Goal: Entertainment & Leisure: Consume media (video, audio)

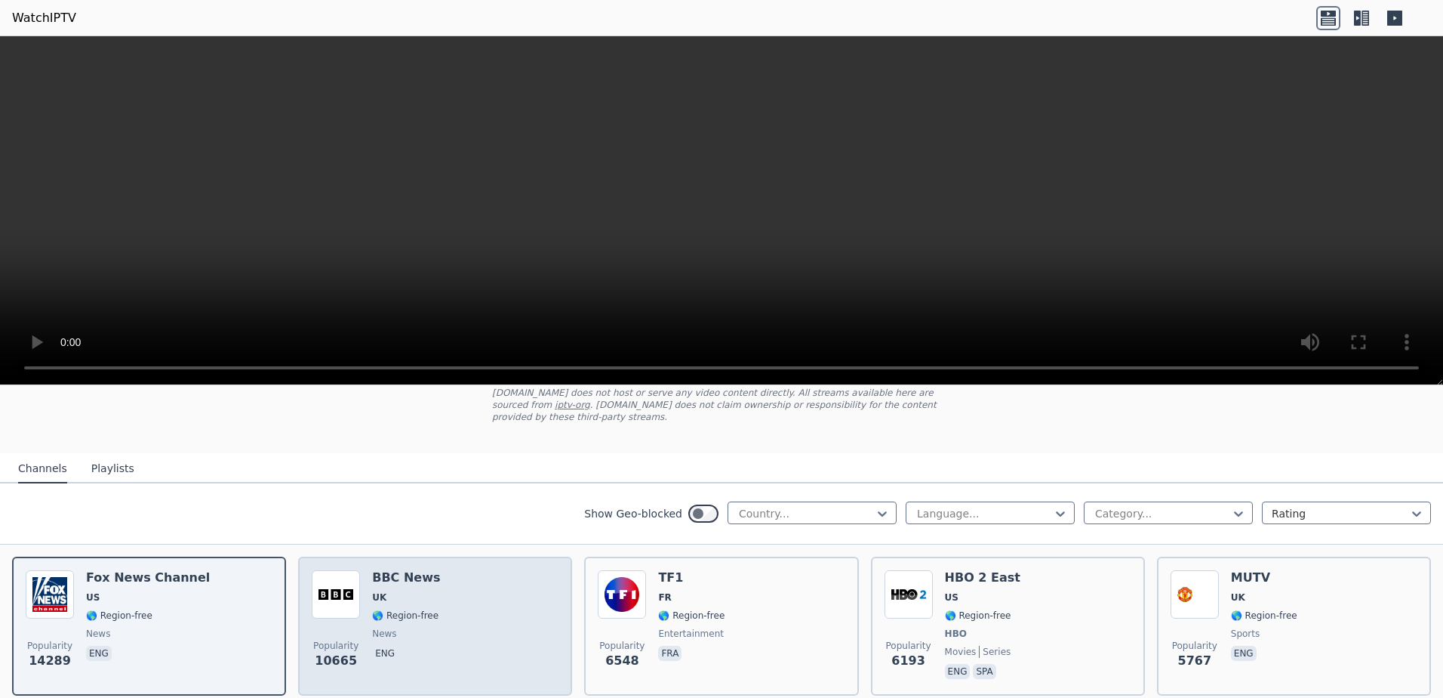
scroll to position [75, 0]
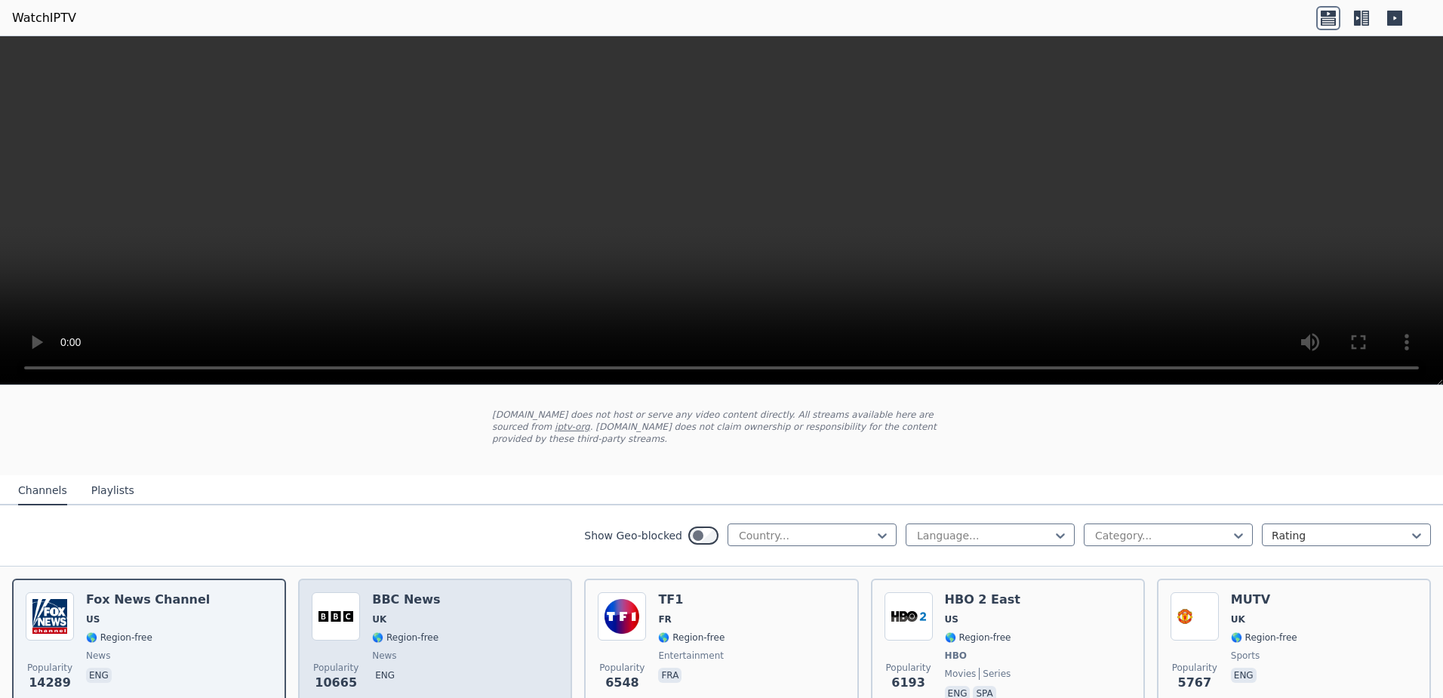
click at [507, 612] on div "Popularity 10665 BBC News UK 🌎 Region-free news eng" at bounding box center [435, 648] width 247 height 112
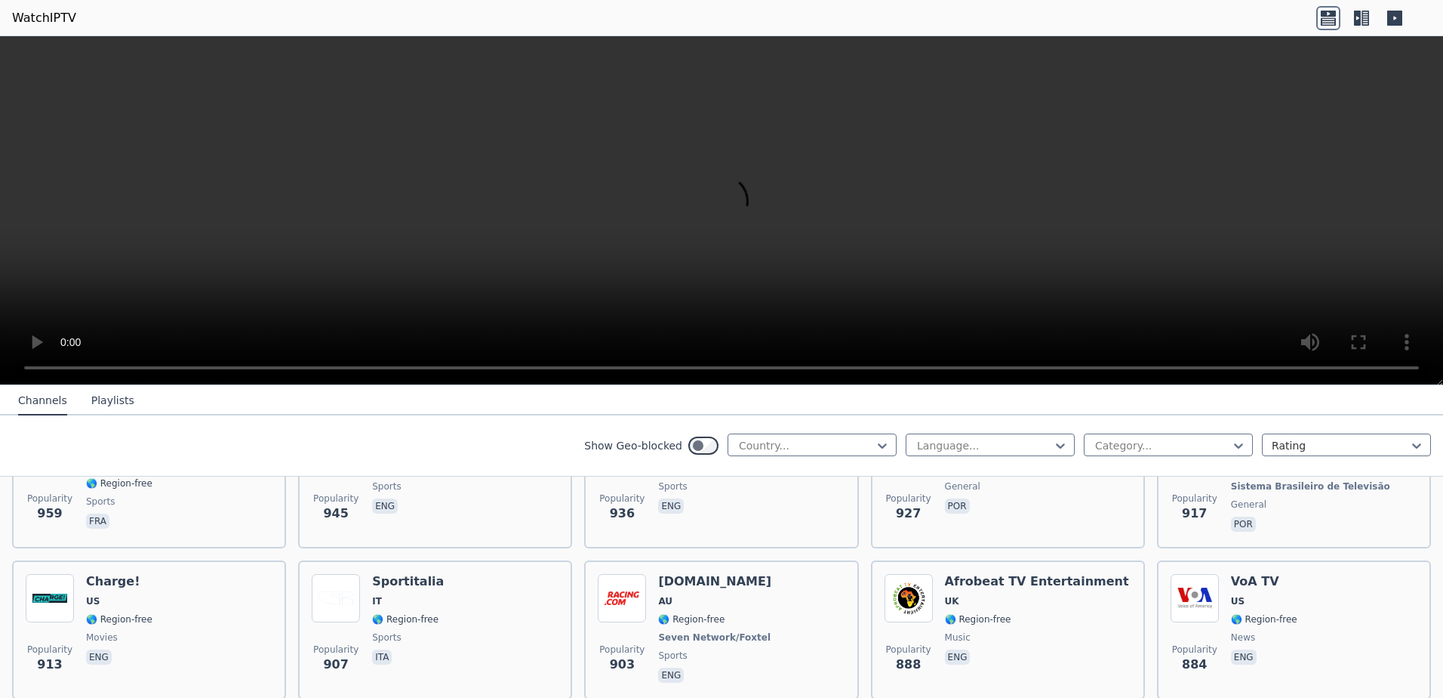
scroll to position [2038, 0]
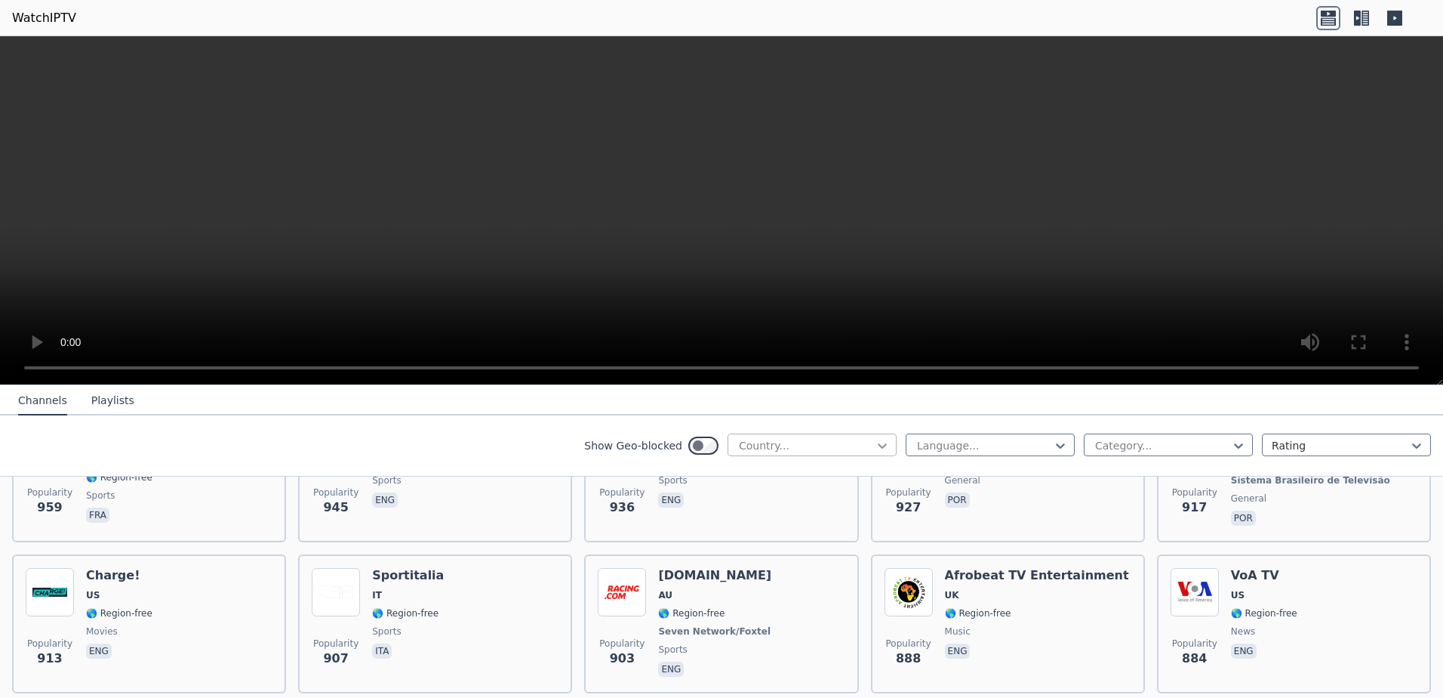
click at [875, 446] on icon at bounding box center [882, 445] width 15 height 15
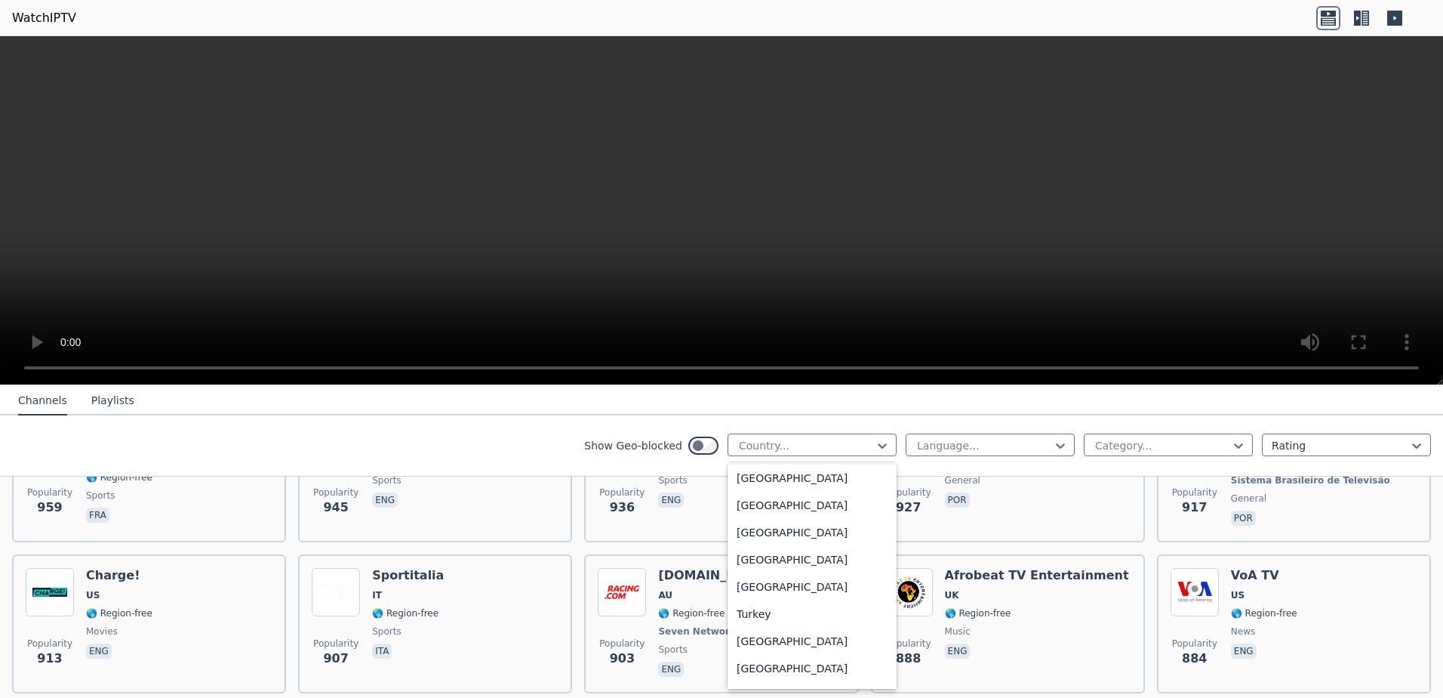
scroll to position [5284, 0]
click at [769, 509] on div "[GEOGRAPHIC_DATA]" at bounding box center [812, 508] width 169 height 27
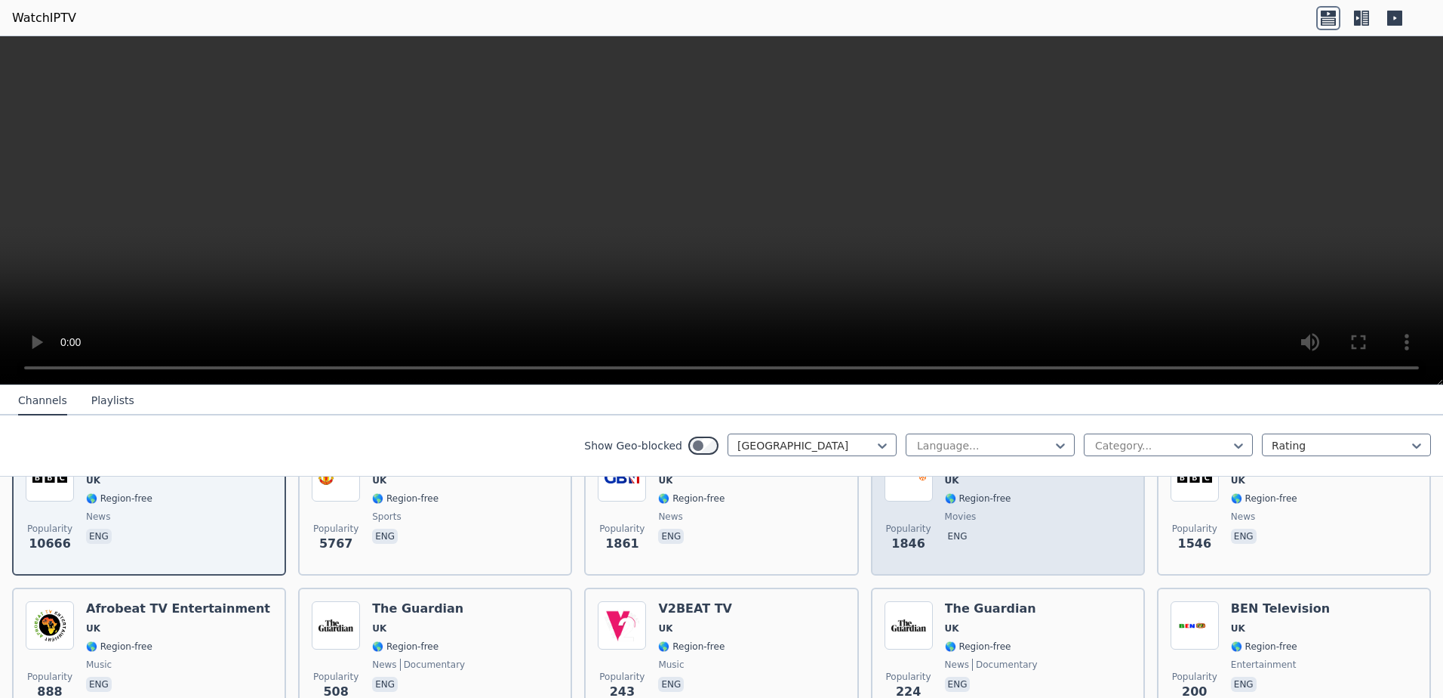
scroll to position [226, 0]
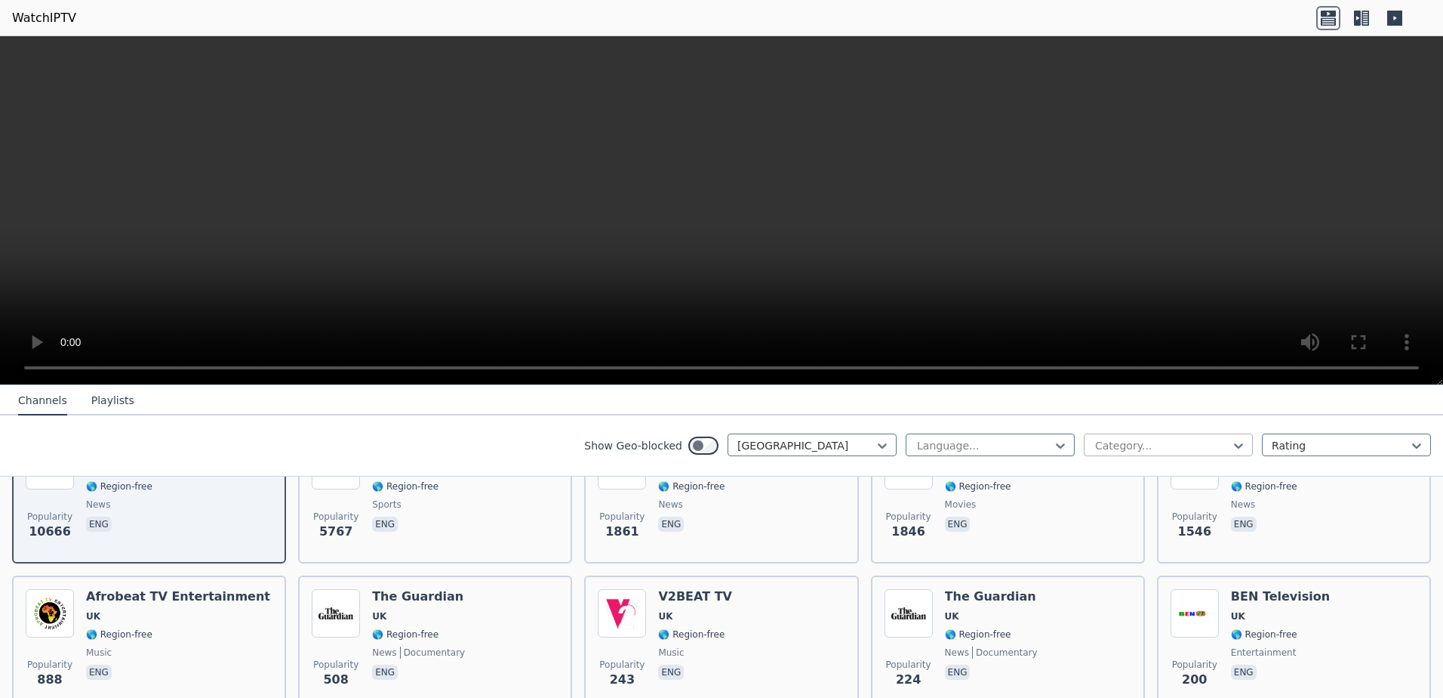
click at [1187, 444] on div at bounding box center [1162, 445] width 137 height 15
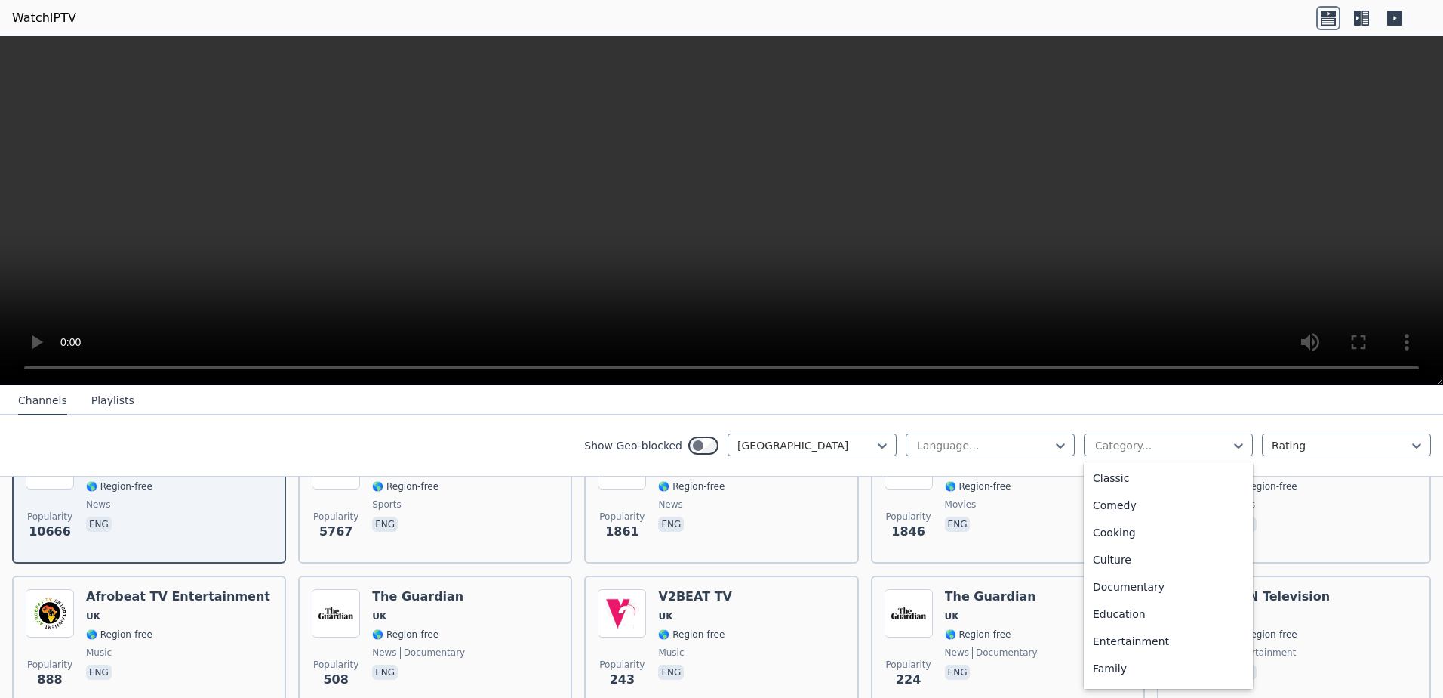
scroll to position [0, 0]
click at [1135, 479] on div "All categories" at bounding box center [1168, 478] width 169 height 27
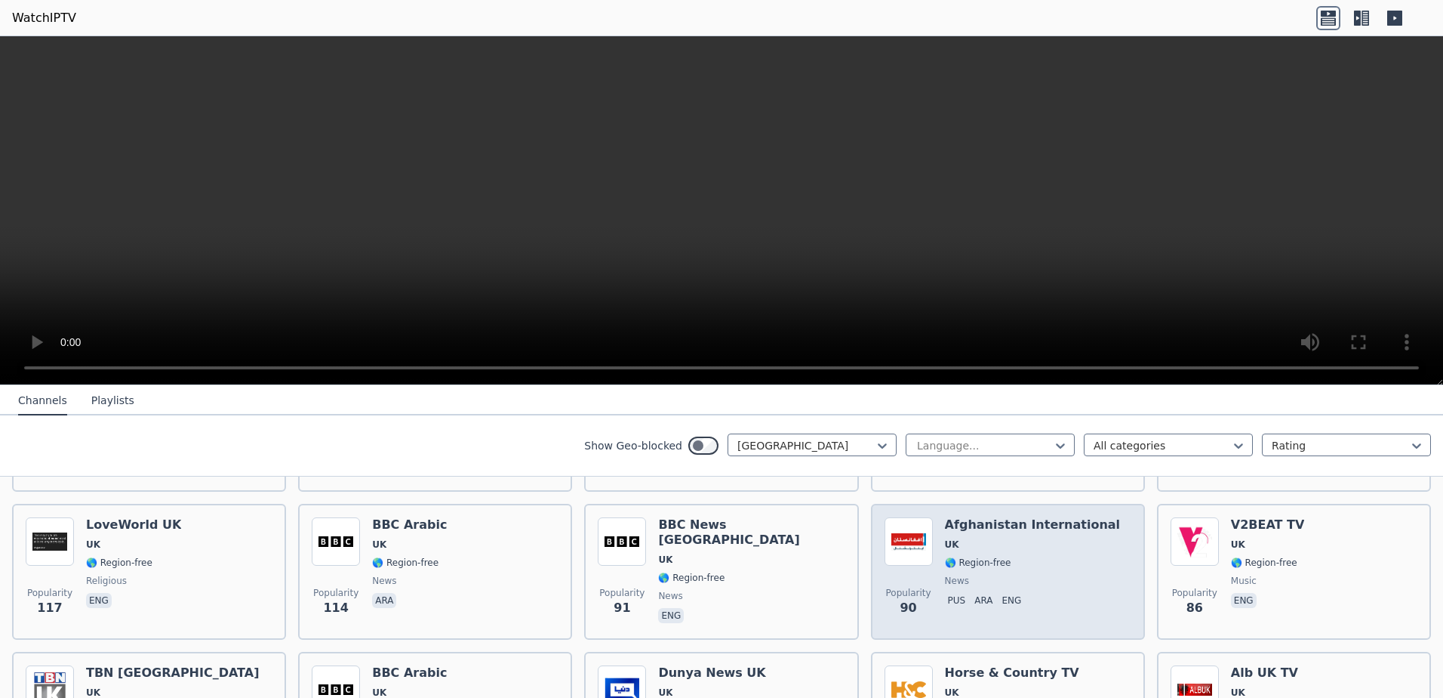
scroll to position [708, 0]
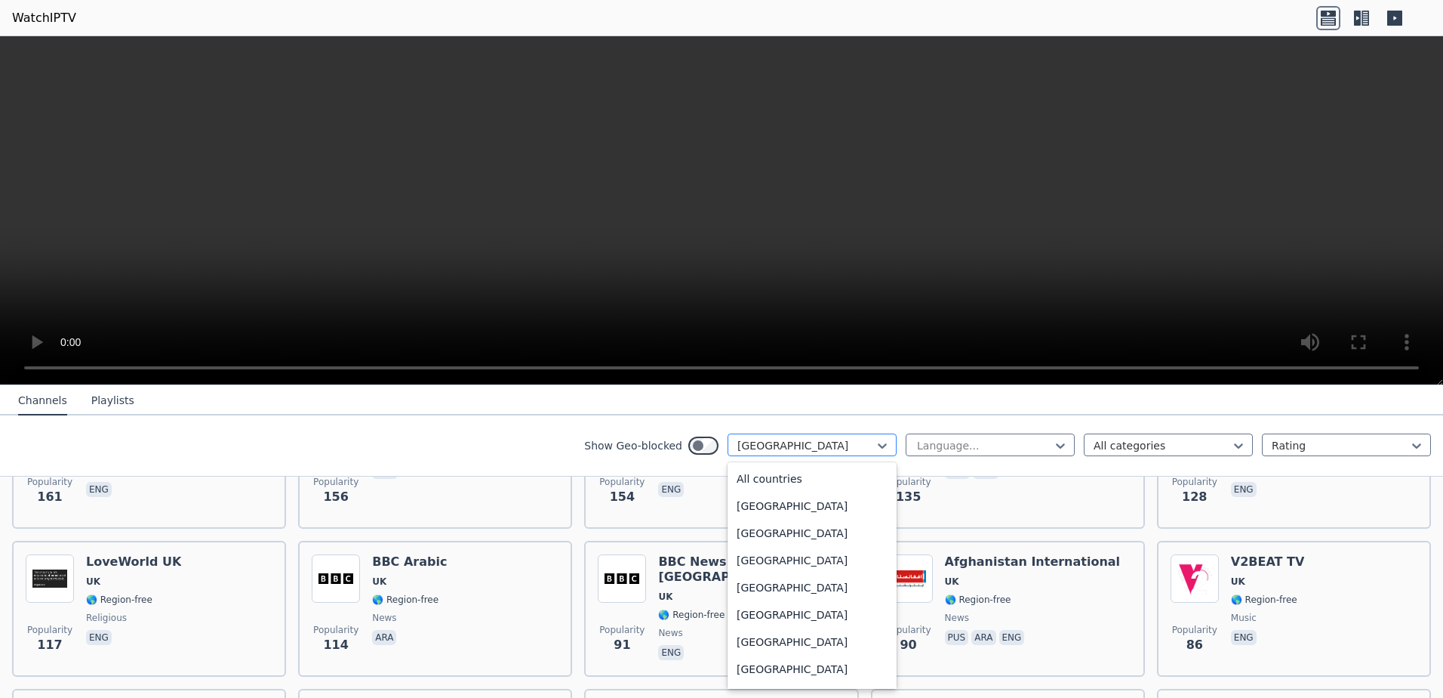
click at [862, 442] on div at bounding box center [806, 445] width 137 height 15
click at [749, 491] on div "Slovakia" at bounding box center [812, 487] width 169 height 27
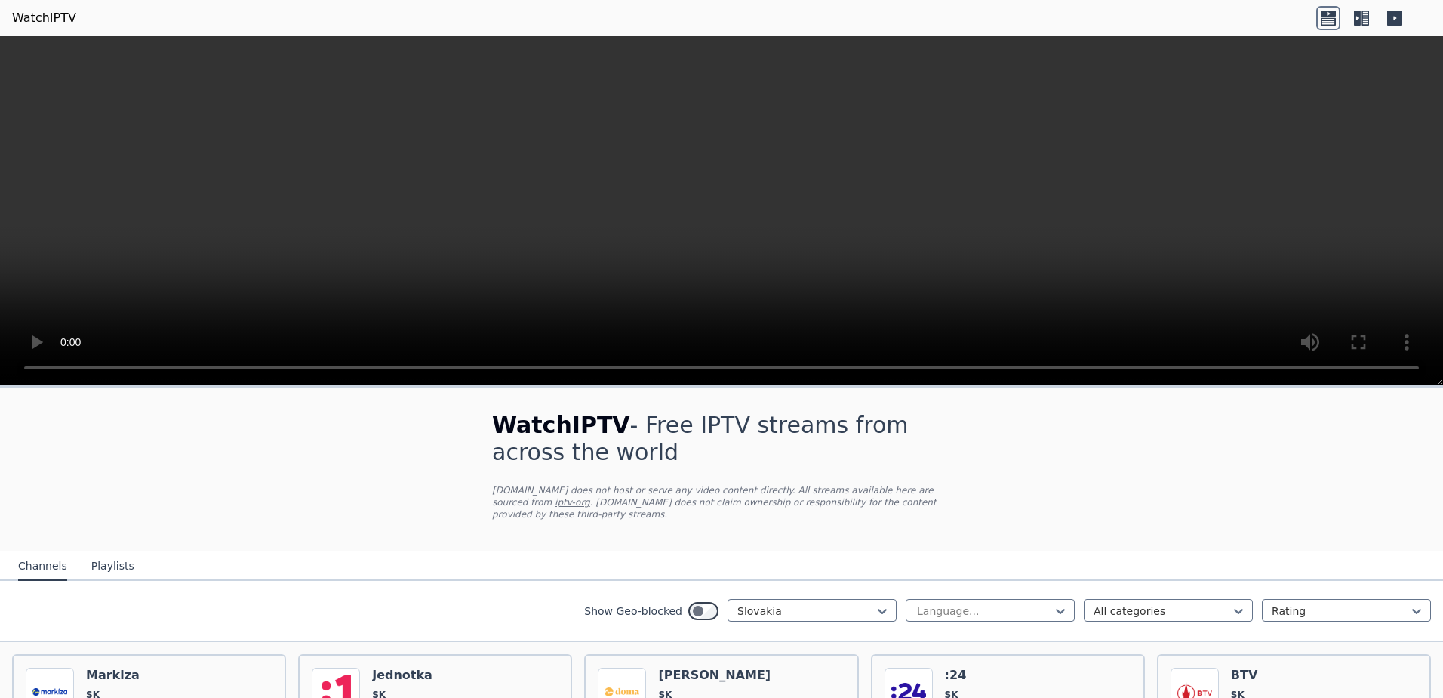
click at [451, 550] on nav "Channels Playlists" at bounding box center [721, 565] width 1443 height 30
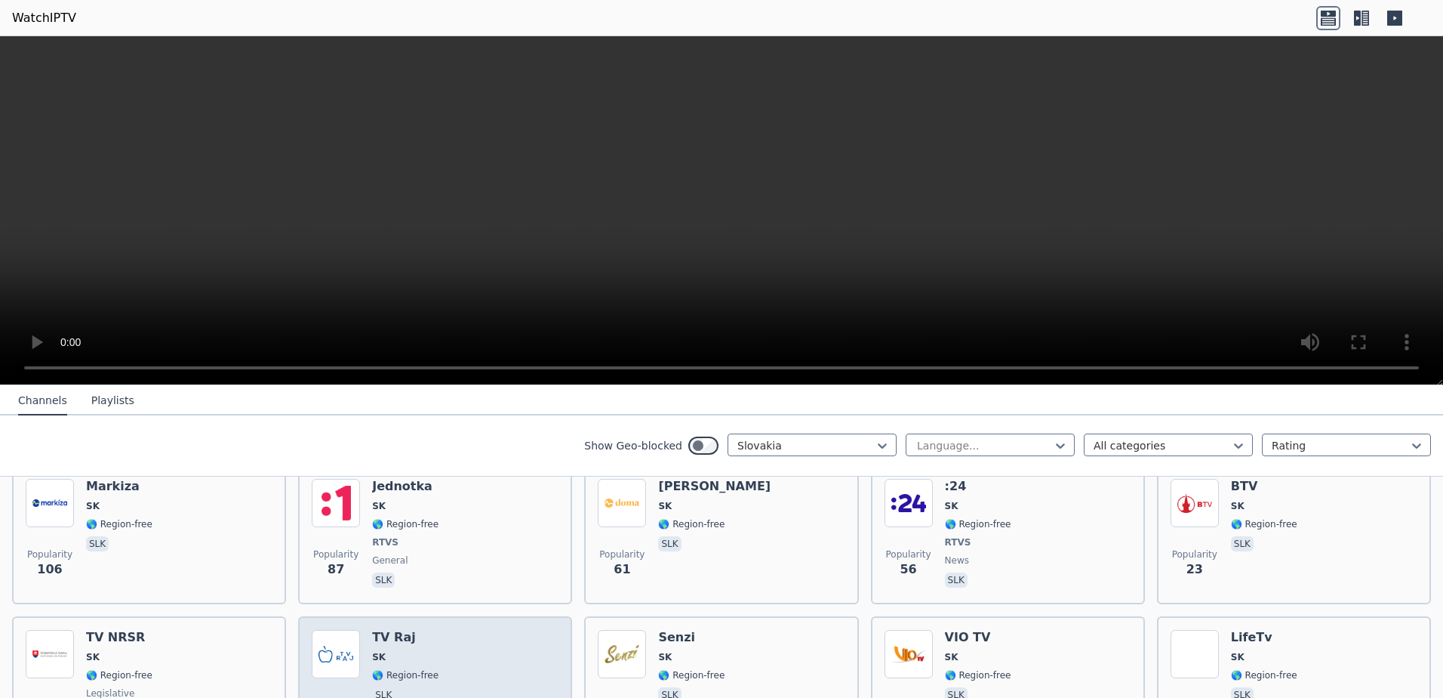
scroll to position [151, 0]
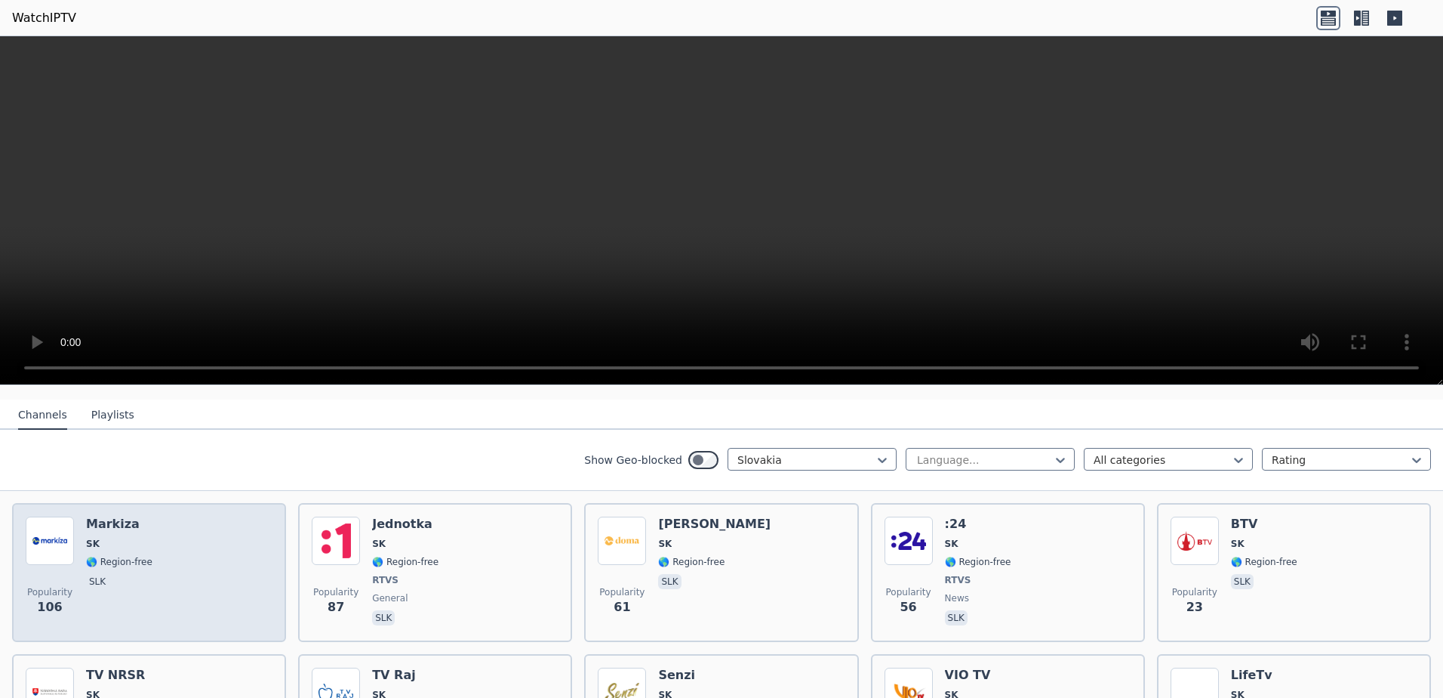
click at [186, 571] on div "Popularity 106 Markiza SK 🌎 Region-free slk" at bounding box center [149, 572] width 247 height 112
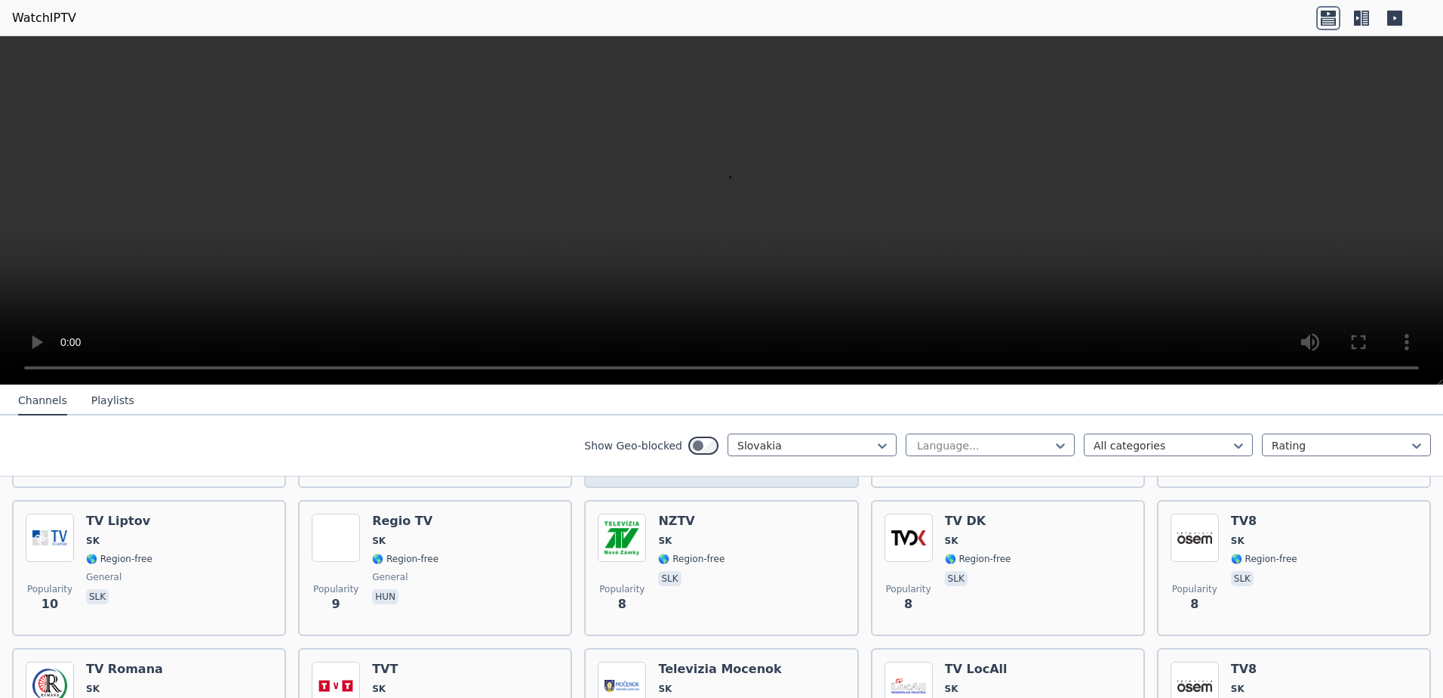
scroll to position [604, 0]
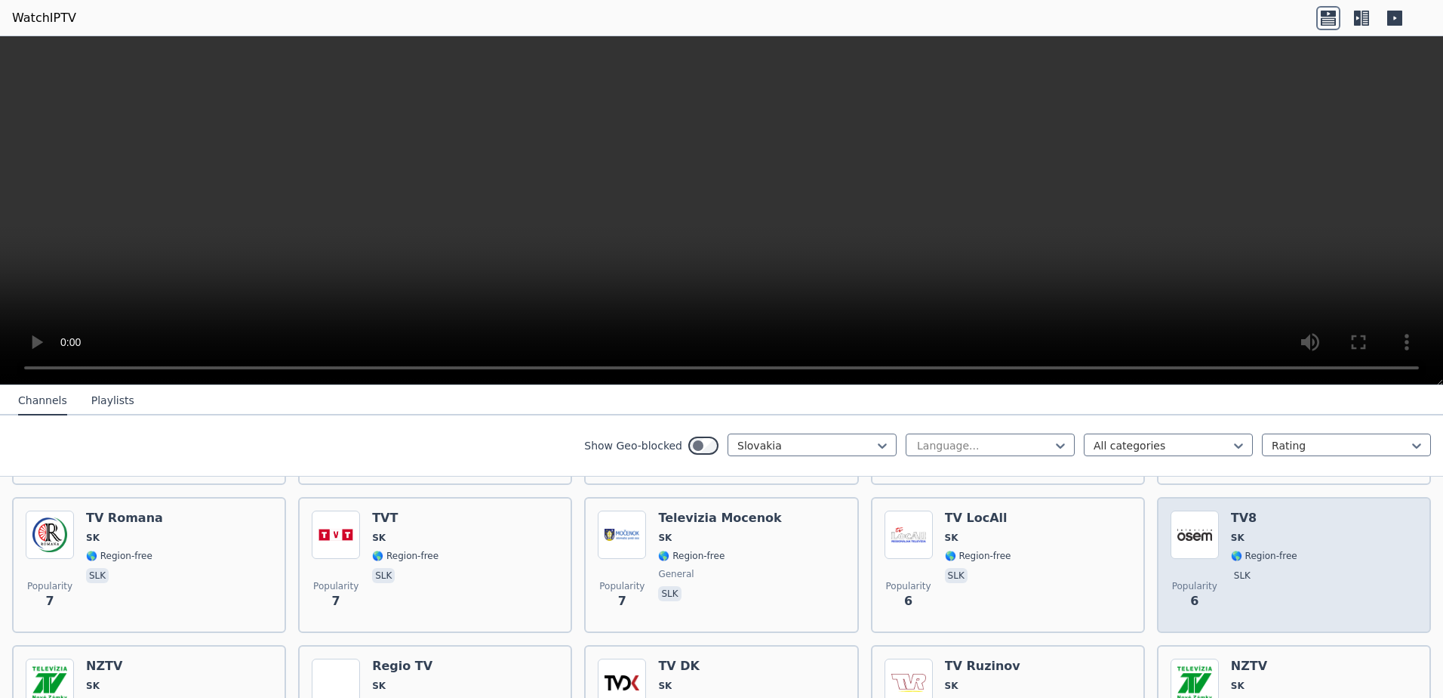
click at [1244, 535] on div "TV8 SK 🌎 Region-free slk" at bounding box center [1264, 564] width 66 height 109
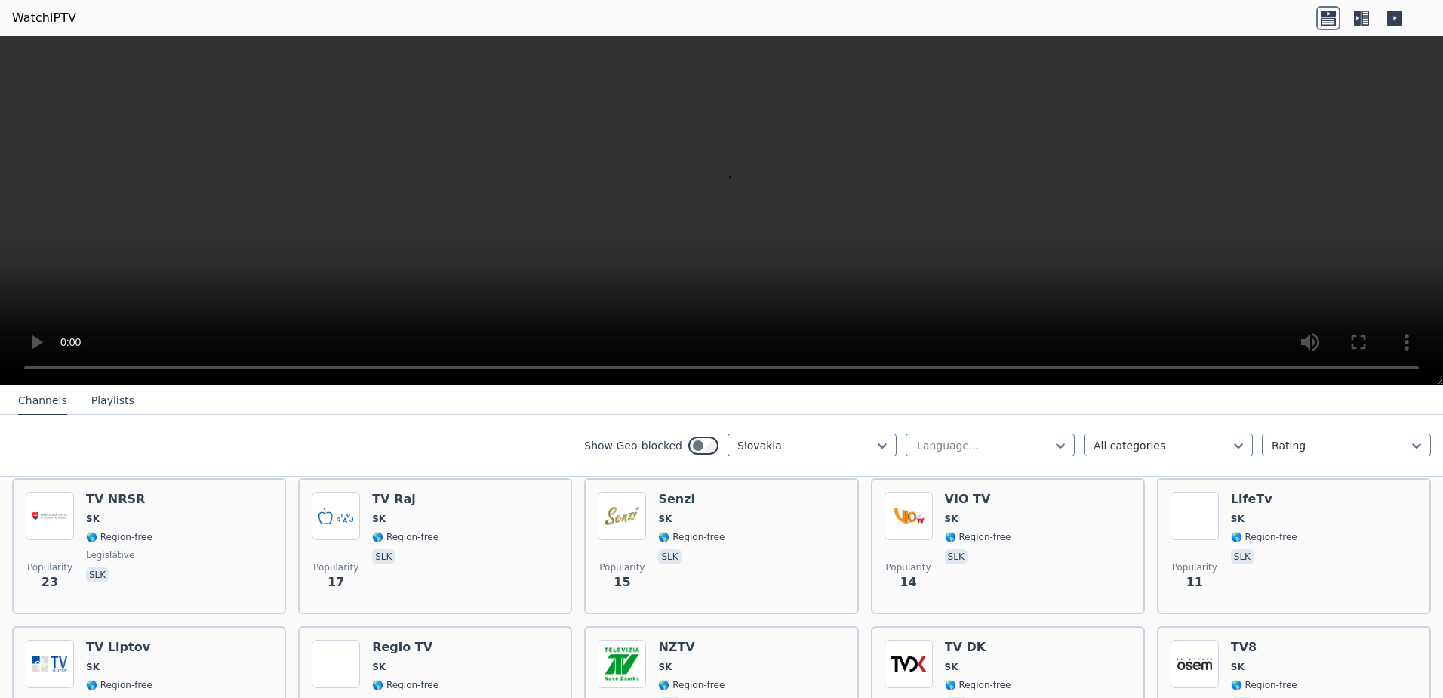
scroll to position [59, 0]
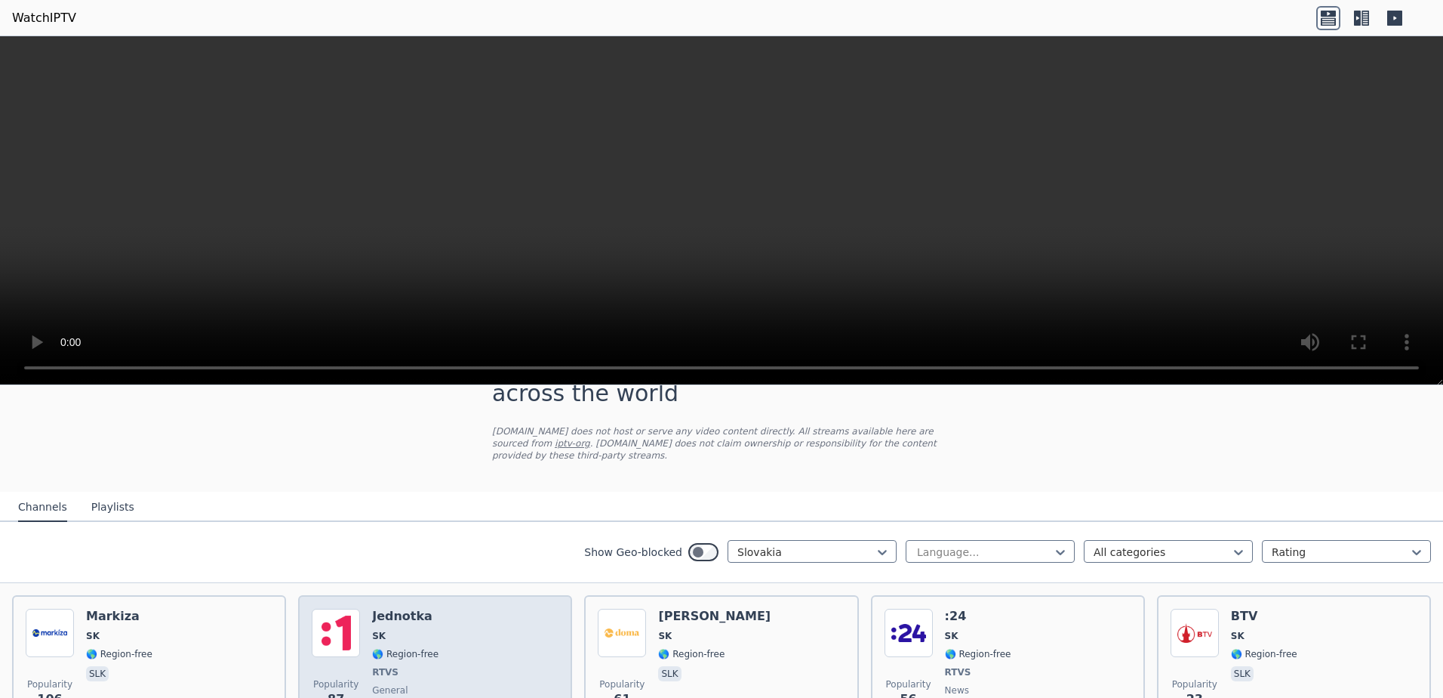
click at [481, 644] on div "Popularity 87 Jednotka SK 🌎 Region-free RTVS general slk" at bounding box center [435, 664] width 247 height 112
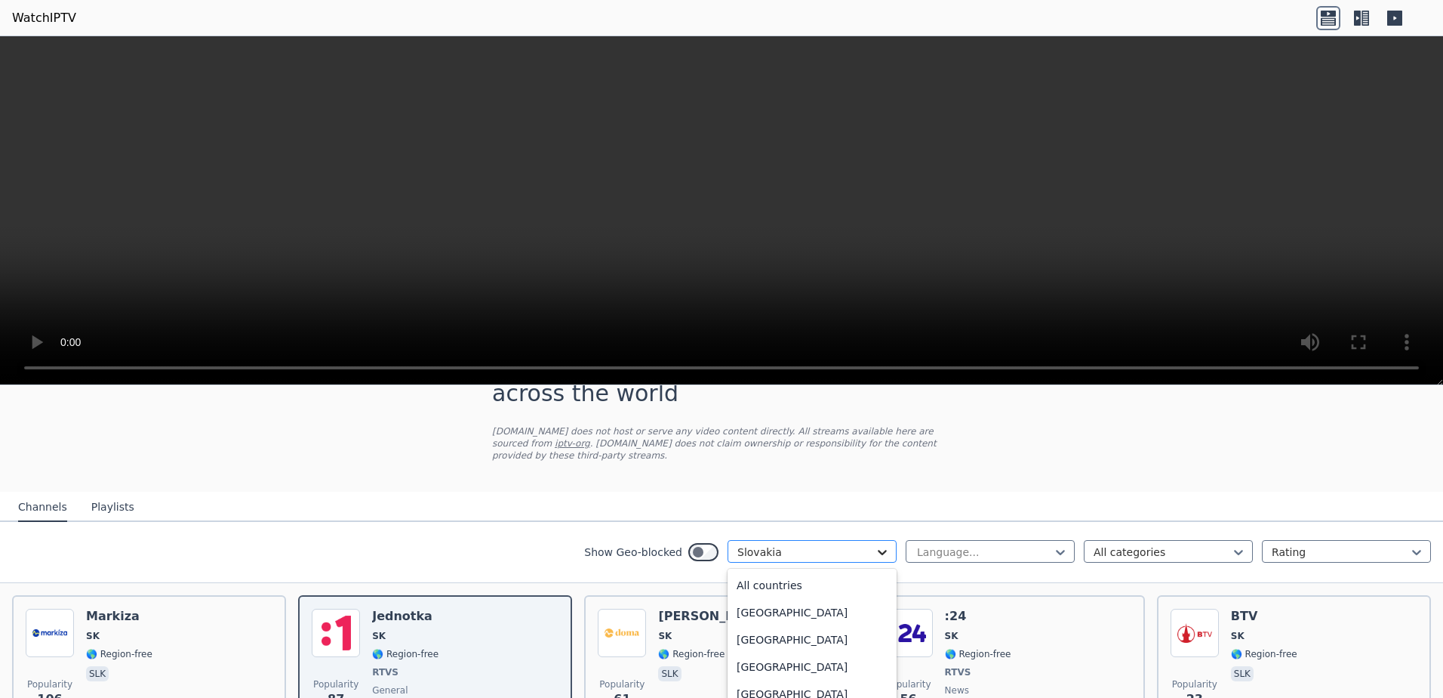
click at [875, 544] on icon at bounding box center [882, 551] width 15 height 15
